Goal: Find specific page/section: Find specific page/section

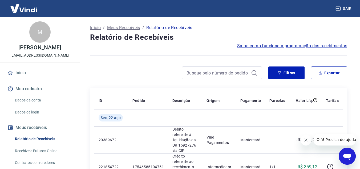
click at [53, 150] on link "Recebíveis Futuros Online" at bounding box center [43, 150] width 61 height 11
